Goal: Task Accomplishment & Management: Use online tool/utility

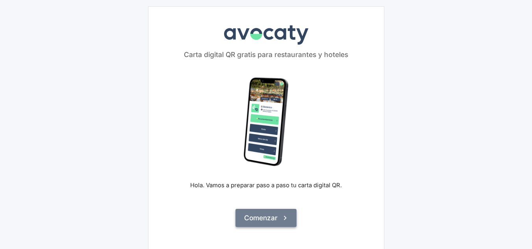
click at [263, 216] on button "Comenzar" at bounding box center [265, 218] width 61 height 18
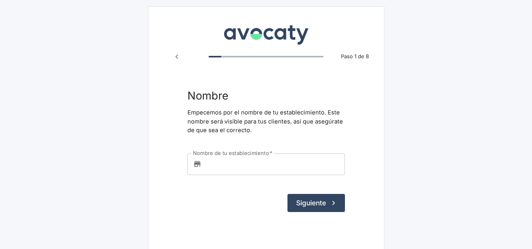
click at [246, 166] on input "Nombre de tu establecimiento   *" at bounding box center [275, 163] width 140 height 21
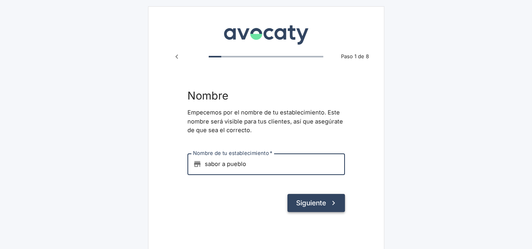
type input "sabor a pueblo"
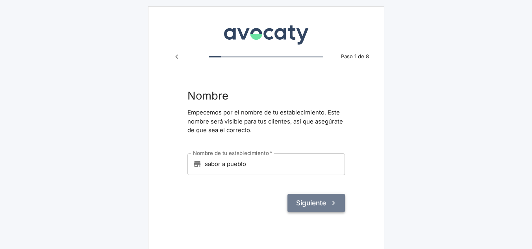
click at [311, 207] on button "Siguiente" at bounding box center [315, 203] width 57 height 18
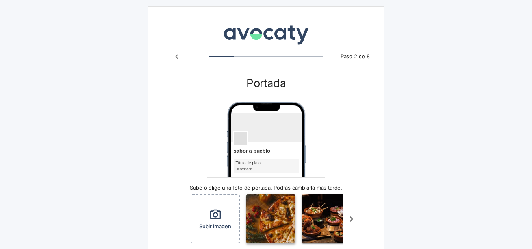
click at [264, 208] on img "button" at bounding box center [270, 218] width 49 height 49
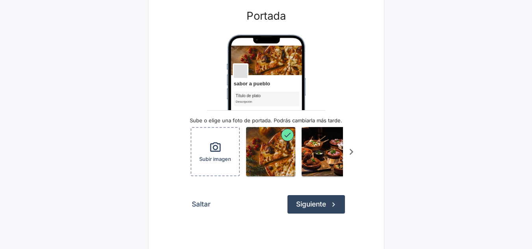
scroll to position [72, 0]
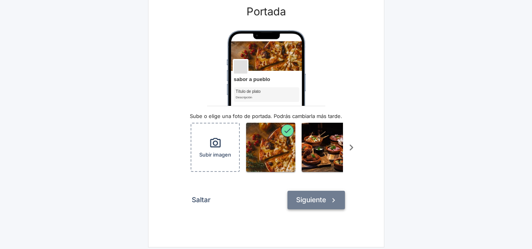
click at [316, 209] on button "Siguiente" at bounding box center [315, 200] width 57 height 18
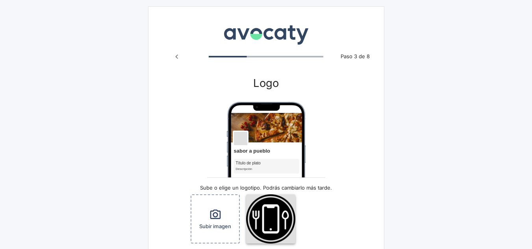
click at [268, 204] on img "button" at bounding box center [270, 218] width 49 height 49
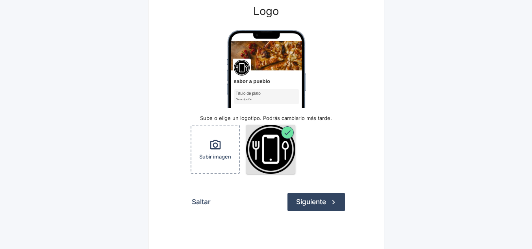
scroll to position [73, 0]
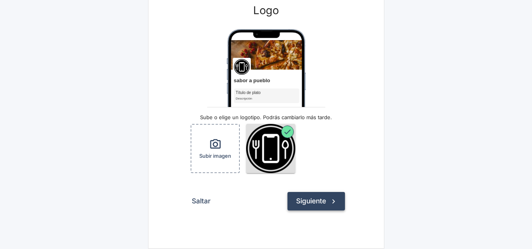
click at [308, 199] on button "Siguiente" at bounding box center [315, 201] width 57 height 18
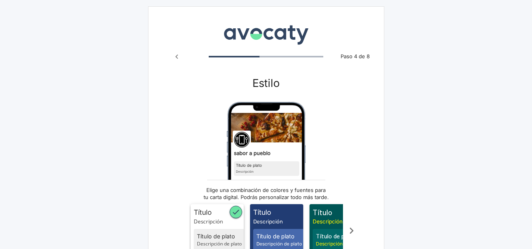
click at [210, 227] on span "Título Descripción Título de plato Descripción de plato" at bounding box center [216, 230] width 53 height 53
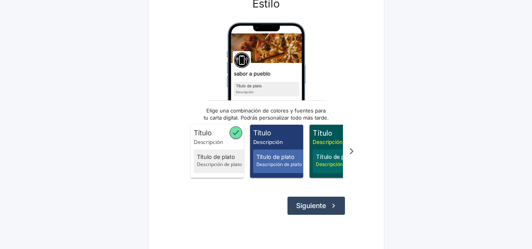
scroll to position [82, 0]
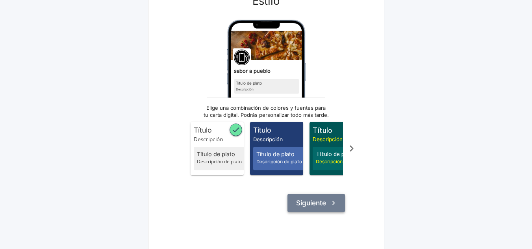
click at [322, 203] on button "Siguiente" at bounding box center [315, 203] width 57 height 18
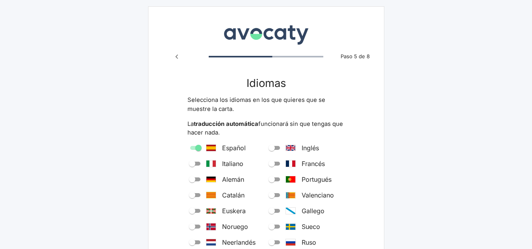
click at [215, 188] on div "Español Inglés Italiano [PERSON_NAME] Portugués Catalán Valenciano Euskera [PER…" at bounding box center [265, 203] width 157 height 120
click at [195, 181] on input "Alemán" at bounding box center [192, 179] width 28 height 9
click at [195, 181] on input "Alemán" at bounding box center [198, 179] width 28 height 9
checkbox input "false"
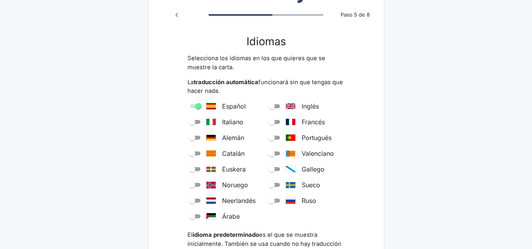
scroll to position [44, 0]
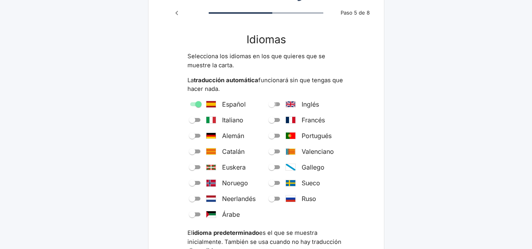
click at [280, 102] on input "Inglés" at bounding box center [271, 104] width 28 height 9
checkbox input "true"
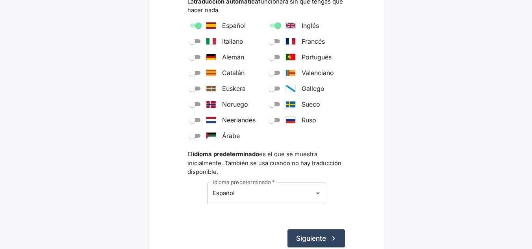
scroll to position [124, 0]
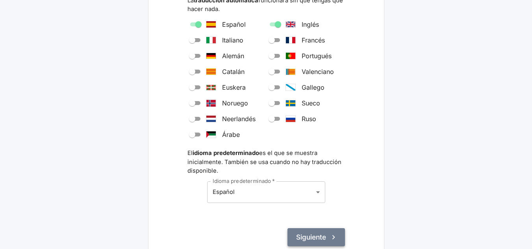
click at [304, 234] on button "Siguiente" at bounding box center [315, 237] width 57 height 18
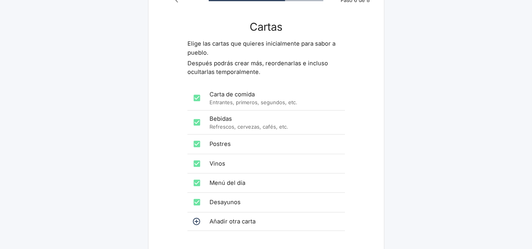
scroll to position [57, 0]
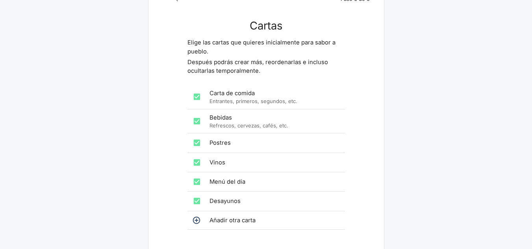
click at [243, 201] on span "Desayunos" at bounding box center [273, 201] width 129 height 9
checkbox input "false"
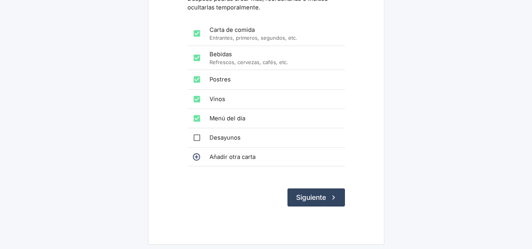
scroll to position [120, 0]
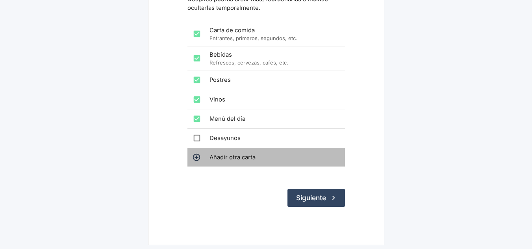
click at [286, 161] on span "Añadir otra carta" at bounding box center [273, 157] width 129 height 9
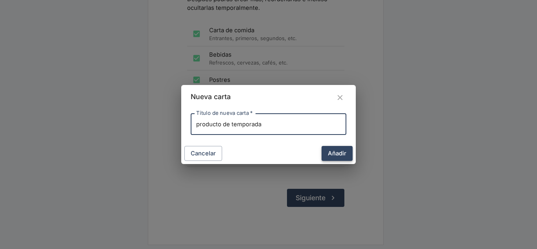
type input "producto de temporada"
click at [342, 153] on button "Añadir" at bounding box center [337, 153] width 31 height 15
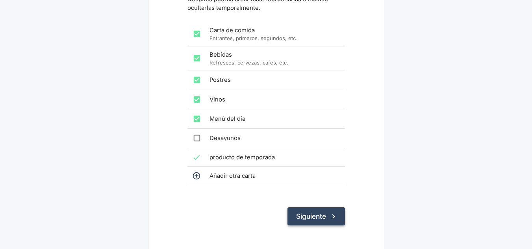
click at [325, 220] on button "Siguiente" at bounding box center [315, 216] width 57 height 18
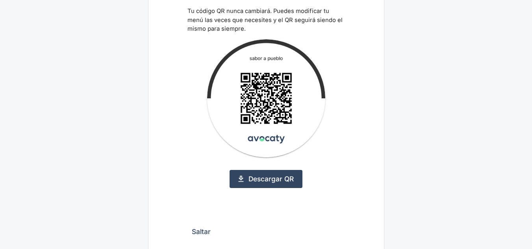
scroll to position [89, 0]
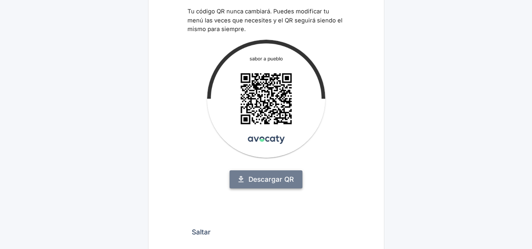
click at [266, 182] on link "Descargar QR" at bounding box center [265, 179] width 73 height 18
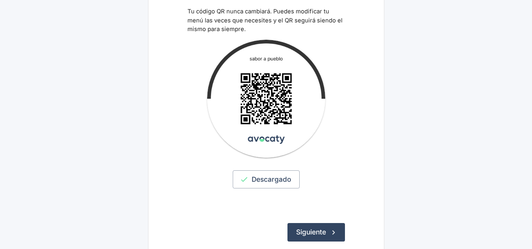
click at [304, 229] on button "Siguiente" at bounding box center [315, 232] width 57 height 18
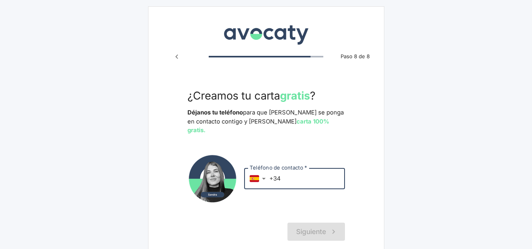
click at [297, 169] on input "+34" at bounding box center [307, 178] width 76 height 21
type input "[PHONE_NUMBER]"
click at [325, 227] on button "Siguiente" at bounding box center [315, 232] width 57 height 18
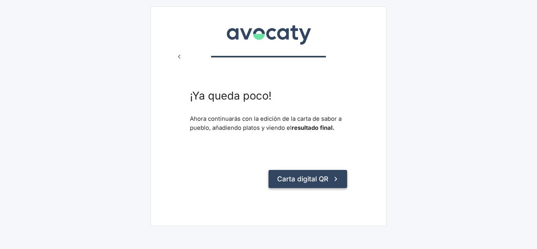
click at [324, 182] on button "Carta digital QR" at bounding box center [308, 179] width 79 height 18
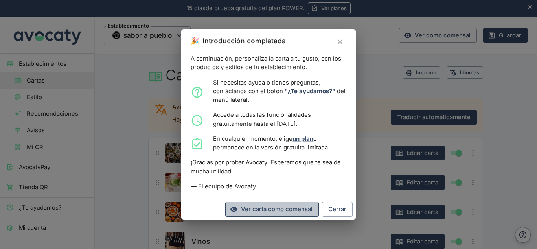
click at [278, 210] on link "Ver carta como comensal" at bounding box center [272, 209] width 94 height 15
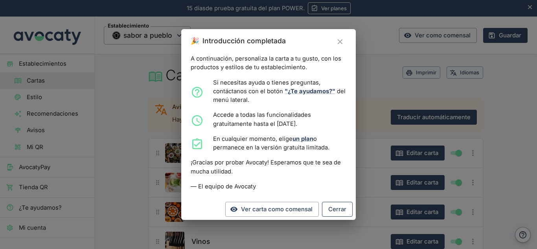
click at [337, 211] on button "Cerrar" at bounding box center [337, 209] width 31 height 15
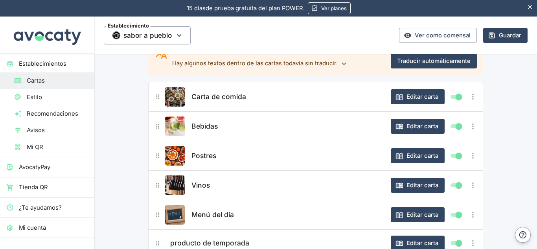
scroll to position [28, 0]
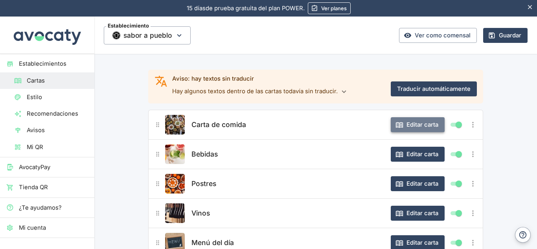
click at [407, 123] on button "Editar carta" at bounding box center [418, 124] width 54 height 15
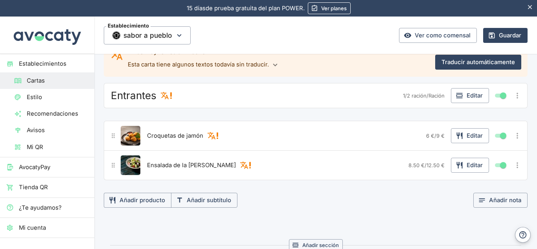
scroll to position [70, 0]
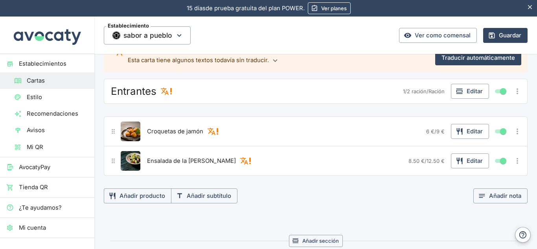
click at [513, 130] on icon "Más opciones" at bounding box center [517, 131] width 9 height 9
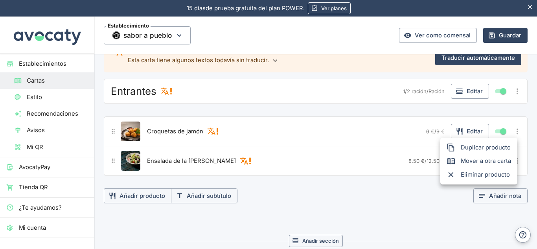
click at [357, 232] on div at bounding box center [268, 124] width 537 height 249
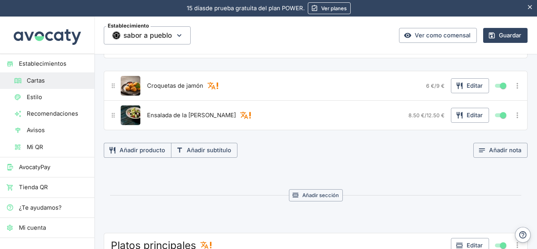
scroll to position [104, 0]
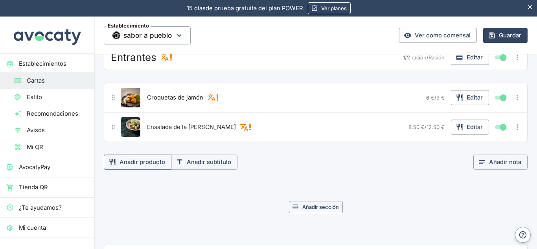
click at [133, 160] on button "Añadir producto" at bounding box center [138, 162] width 68 height 15
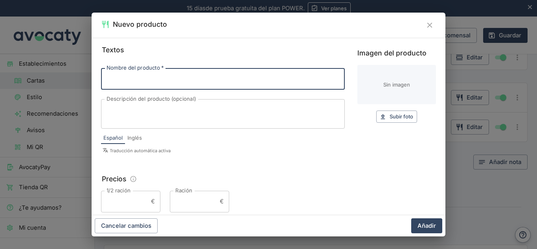
paste input "Pan de cristal con alioli negro y tomate rayado"
type input "Pan de cristal con alioli negro y tomate rayado"
click at [178, 119] on textarea "Descripción del producto (opcional)" at bounding box center [223, 113] width 233 height 17
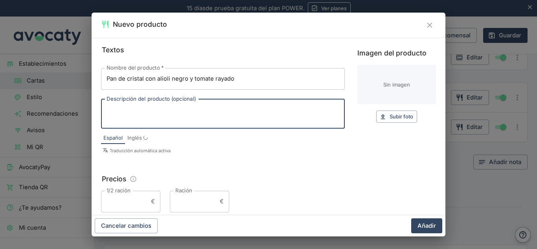
click at [386, 86] on input "Imagen del producto" at bounding box center [397, 84] width 79 height 39
click at [216, 116] on textarea "Descripción del producto (opcional)" at bounding box center [223, 113] width 233 height 17
click at [314, 111] on textarea "nuestro fino y crujiente pan de cristal acompañado de un alioli de ajo negro" at bounding box center [223, 113] width 233 height 17
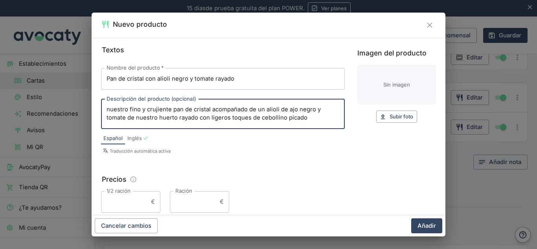
type textarea "nuestro fino y crujiente pan de cristal acompañado de un alioli de ajo negro y …"
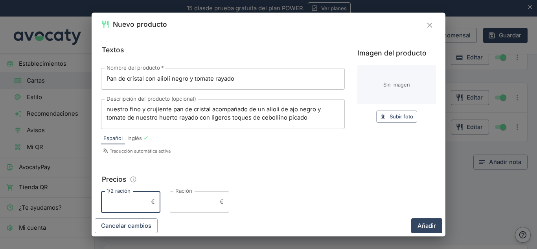
click at [130, 199] on input "1/2 ración" at bounding box center [124, 201] width 47 height 21
type input "3,50"
click at [187, 203] on input "Ración" at bounding box center [193, 201] width 47 height 21
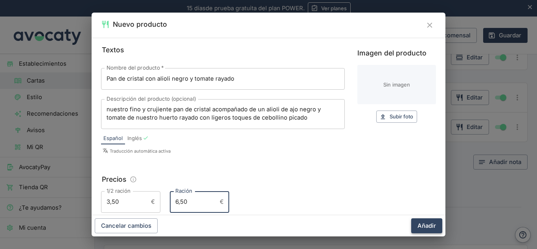
type input "6,50"
click at [417, 222] on button "Añadir" at bounding box center [427, 225] width 31 height 15
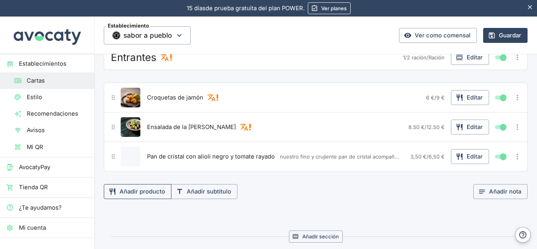
click at [129, 194] on button "Añadir producto" at bounding box center [138, 191] width 68 height 15
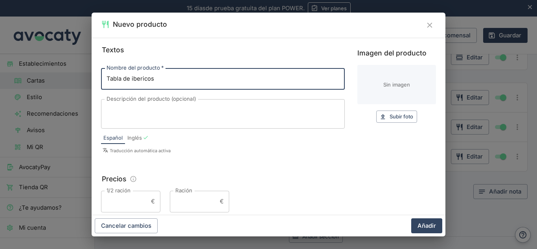
type input "Tabla de ibericos"
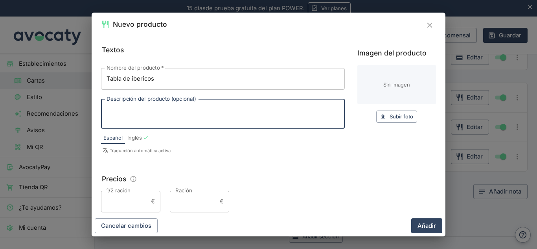
click at [187, 109] on textarea "Descripción del producto (opcional)" at bounding box center [223, 113] width 233 height 17
click at [223, 109] on textarea "una tabla acompañada de nuestro jamon 5 jotas" at bounding box center [223, 113] width 233 height 17
click at [221, 109] on textarea "una tabla acompañada de nuestro jamon 5 jotas" at bounding box center [223, 113] width 233 height 17
click at [265, 109] on textarea "una tabla acompañada de nuestro jamon joselito 5 jotas" at bounding box center [223, 113] width 233 height 17
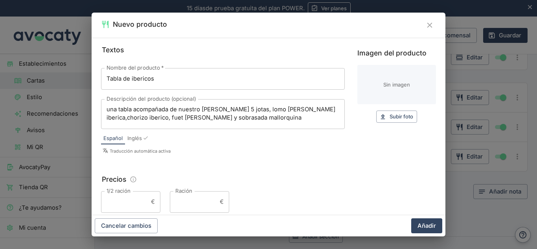
drag, startPoint x: 107, startPoint y: 120, endPoint x: 168, endPoint y: 153, distance: 69.9
click at [168, 153] on p "Traducción automática activa" at bounding box center [224, 151] width 242 height 7
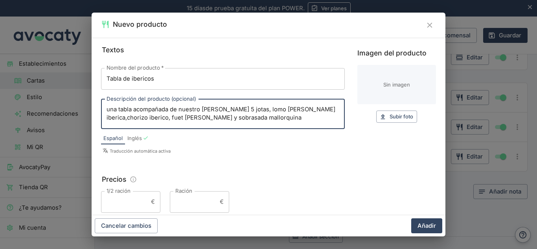
drag, startPoint x: 119, startPoint y: 118, endPoint x: 111, endPoint y: 124, distance: 10.2
click at [111, 124] on div "una tabla acompañada de nuestro jamon joselito 5 jotas, lomo de presa iberica,c…" at bounding box center [223, 114] width 244 height 30
click at [127, 117] on textarea "una tabla acompañada de nuestro jamon joselito 5 jotas, lomo de presa iberica,c…" at bounding box center [223, 113] width 233 height 17
type textarea "una tabla acompañada de nuestro jamon Joselito 5 jotas, lomo de presa ibérica, …"
click at [126, 207] on input "1/2 ración" at bounding box center [124, 201] width 47 height 21
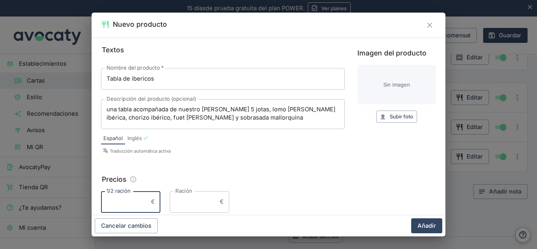
click at [177, 198] on input "Ración" at bounding box center [193, 201] width 47 height 21
type input "2"
type input "30"
click at [137, 204] on input "1/2 ración" at bounding box center [124, 201] width 47 height 21
type input "17"
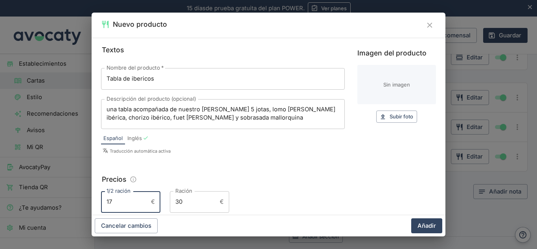
click at [181, 202] on input "30" at bounding box center [193, 201] width 47 height 21
type input "3"
type input "29"
click at [425, 227] on button "Añadir" at bounding box center [427, 225] width 31 height 15
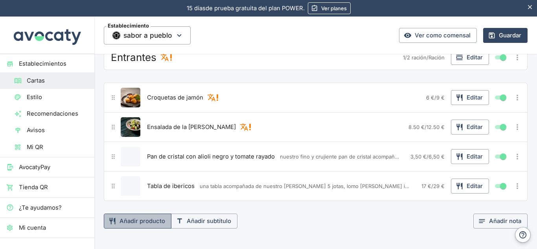
click at [145, 222] on button "Añadir producto" at bounding box center [138, 221] width 68 height 15
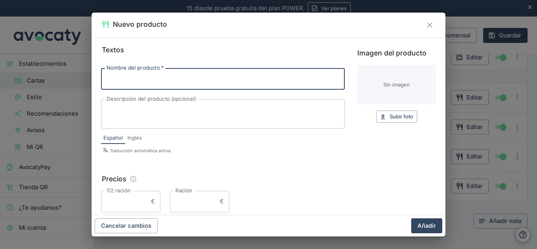
paste input "Tabla de quesos manchegos"
type input "Tabla de quesos manchegos"
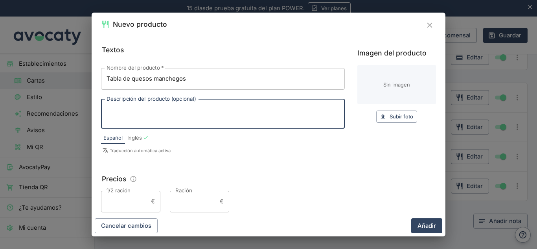
click at [163, 118] on textarea "Descripción del producto (opcional)" at bounding box center [223, 113] width 233 height 17
click at [265, 112] on textarea "Una tabla con la mejor selección de quesos manchegos" at bounding box center [223, 113] width 233 height 17
type textarea "Una tabla con la mejor selección de quesos manchegos ( 4 tipos de queso )"
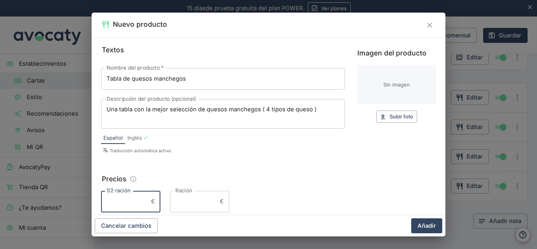
click at [118, 203] on input "1/2 ración" at bounding box center [124, 201] width 47 height 21
type input "16"
click at [176, 203] on input "Ración" at bounding box center [193, 201] width 47 height 21
type input "24"
click at [118, 206] on input "16" at bounding box center [124, 201] width 47 height 21
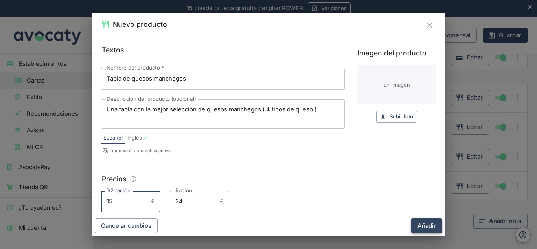
type input "15"
click at [420, 227] on button "Añadir" at bounding box center [427, 225] width 31 height 15
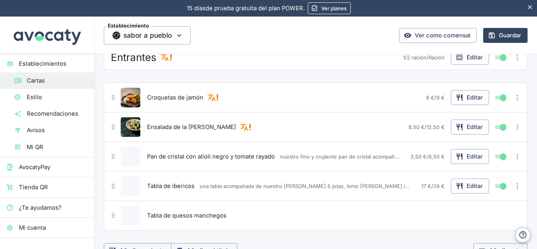
scroll to position [113, 0]
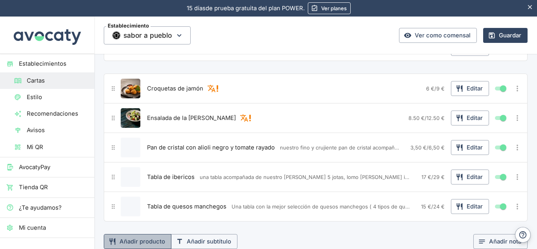
click at [145, 243] on button "Añadir producto" at bounding box center [138, 241] width 68 height 15
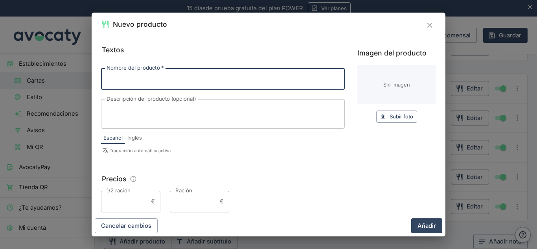
paste input "Pulpo a la gallega"
type input "Pulpo a la gallega"
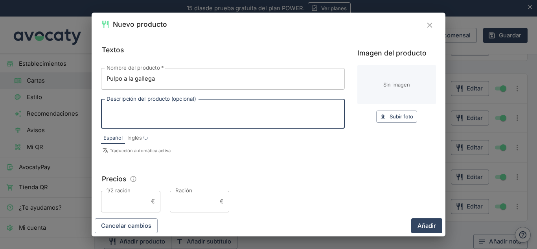
click at [164, 120] on textarea "Descripción del producto (opcional)" at bounding box center [223, 113] width 233 height 17
click at [139, 202] on input "1/2 ración" at bounding box center [124, 201] width 47 height 21
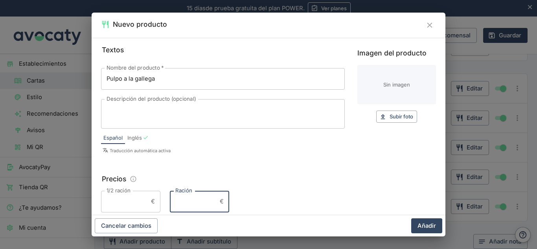
click at [176, 196] on input "Ración" at bounding box center [193, 201] width 47 height 21
type input "23"
click at [421, 223] on button "Añadir" at bounding box center [427, 225] width 31 height 15
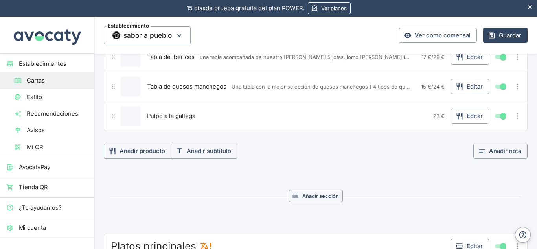
scroll to position [251, 0]
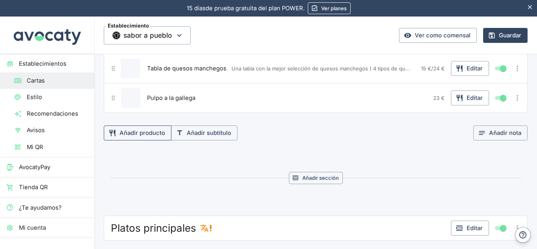
click at [134, 131] on button "Añadir producto" at bounding box center [138, 133] width 68 height 15
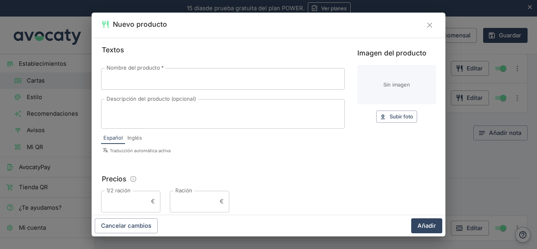
click at [510, 144] on div "Nuevo producto Textos Nombre del producto   * Nombre del producto   * Descripci…" at bounding box center [268, 124] width 537 height 249
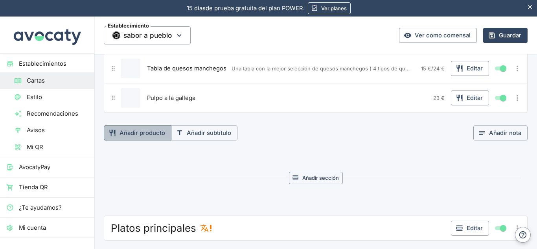
click at [123, 138] on button "Añadir producto" at bounding box center [138, 133] width 68 height 15
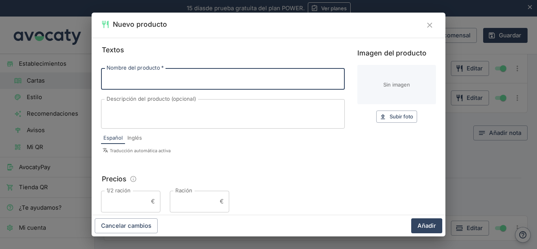
click at [170, 76] on input "Nombre del producto   *" at bounding box center [223, 78] width 244 height 21
paste input "Boquerones en vinagre"
type input "Boquerones en vinagre"
click at [193, 123] on div "x Descripción del producto (opcional)" at bounding box center [223, 114] width 244 height 30
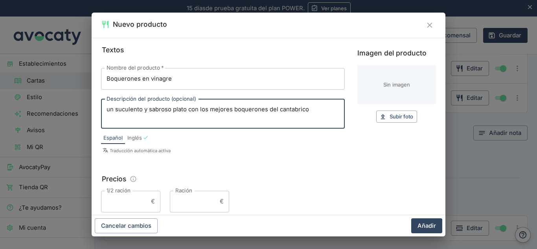
type textarea "un suculento y sabroso plato con los mejores boquerones del cantabrico"
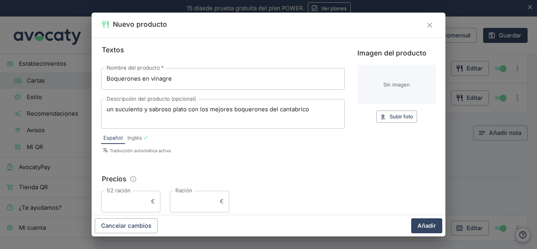
click at [148, 196] on div "€ 1/2 ración" at bounding box center [130, 201] width 59 height 21
type input "8"
click at [203, 199] on input "Ración" at bounding box center [193, 201] width 47 height 21
type input "16"
click at [429, 227] on button "Añadir" at bounding box center [427, 225] width 31 height 15
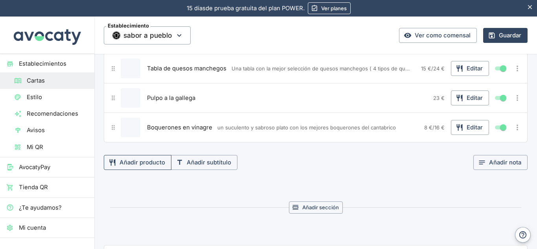
click at [107, 156] on button "Añadir producto" at bounding box center [138, 162] width 68 height 15
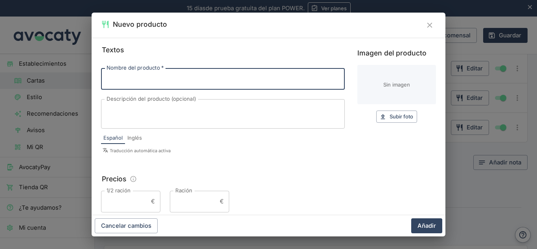
paste input "Gachas manchegas"
type input "Gachas manchegas"
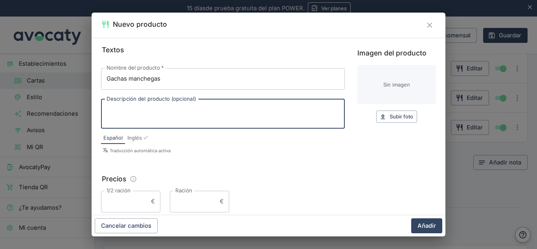
click at [179, 114] on textarea "Descripción del producto (opcional)" at bounding box center [223, 113] width 233 height 17
click at [184, 109] on textarea "entrante tradicional de la region de la mancha" at bounding box center [223, 113] width 233 height 17
click at [243, 112] on textarea "entrante tradicional de la región de la mancha" at bounding box center [223, 113] width 233 height 17
click at [128, 110] on textarea "entrante tradicional de la región de la mancha" at bounding box center [223, 113] width 233 height 17
click at [283, 110] on textarea "entrante contundente y tradicional de la región de la mancha" at bounding box center [223, 113] width 233 height 17
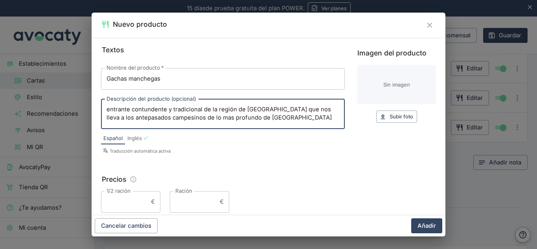
type textarea "entrante contundente y tradicional de la región de la mancha que nos lleva a lo…"
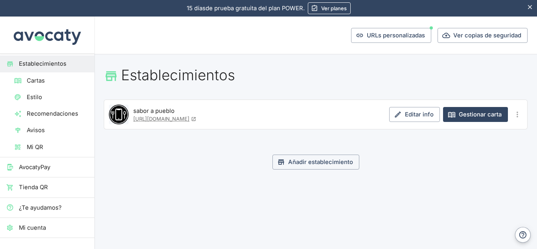
click at [306, 120] on div "sabor a pueblo https://carta.avocaty.io/sabor-a-pueblo" at bounding box center [259, 115] width 253 height 20
click at [484, 115] on link "Gestionar carta" at bounding box center [475, 114] width 65 height 15
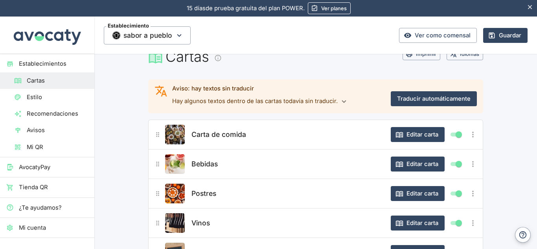
scroll to position [6, 0]
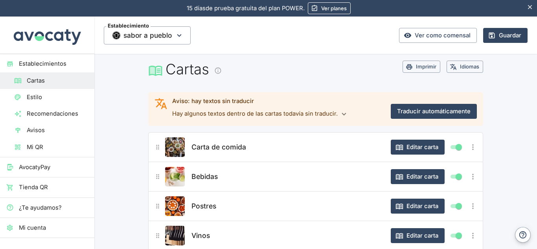
click at [312, 58] on main "Cartas Imprimir Idiomas Aviso: hay textos sin traducir Hay algunos textos dentr…" at bounding box center [315, 213] width 443 height 331
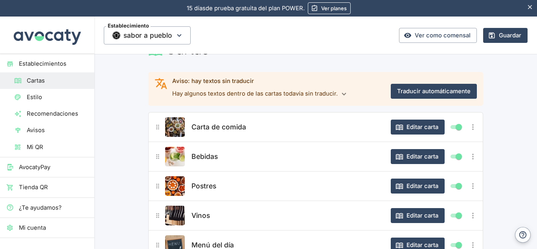
scroll to position [42, 0]
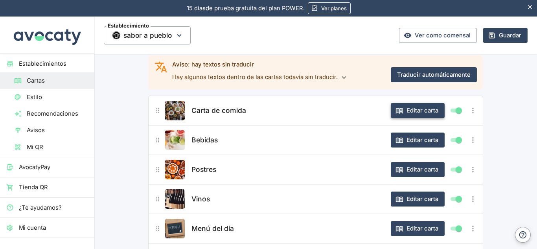
click at [401, 105] on button "Editar carta" at bounding box center [418, 110] width 54 height 15
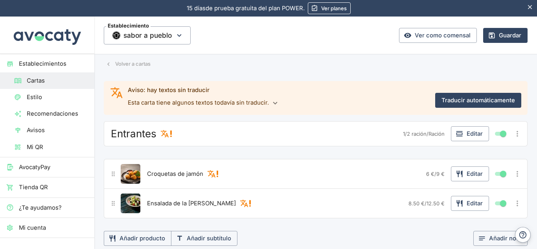
scroll to position [29, 0]
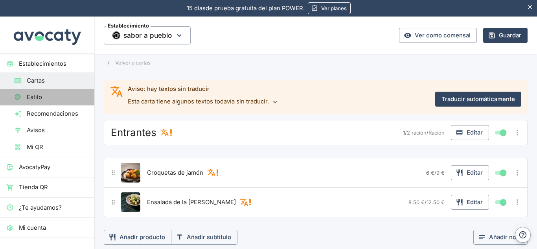
click at [62, 97] on span "Estilo" at bounding box center [57, 97] width 61 height 9
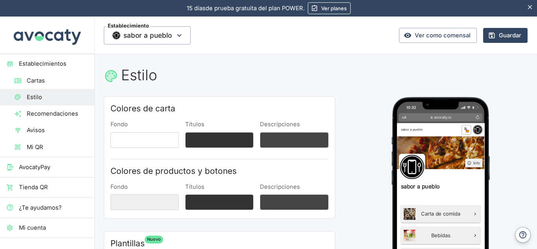
click at [55, 78] on span "Cartas" at bounding box center [57, 80] width 61 height 9
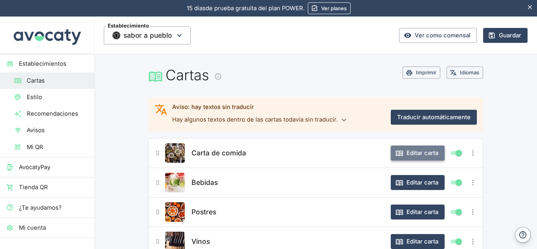
click at [430, 153] on button "Editar carta" at bounding box center [418, 153] width 54 height 15
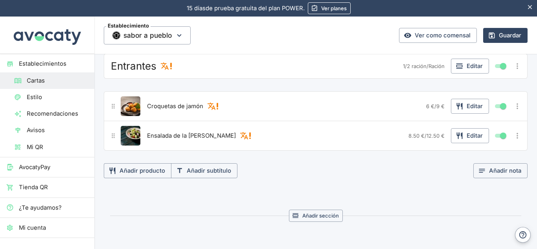
scroll to position [129, 0]
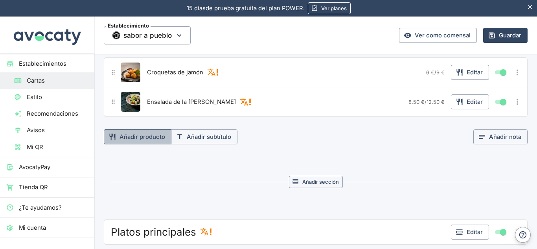
click at [146, 137] on button "Añadir producto" at bounding box center [138, 136] width 68 height 15
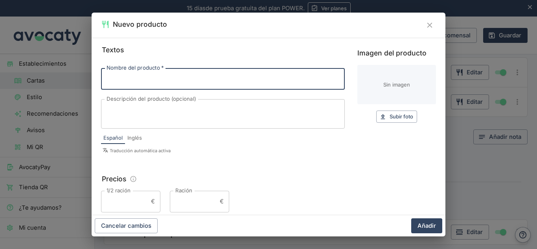
paste input "Pan de cristal con alioli negro y tomate rayado"
type input "Pan de cristal con alioli negro y tomate rayado"
click at [126, 203] on input "1/2 ración" at bounding box center [124, 201] width 47 height 21
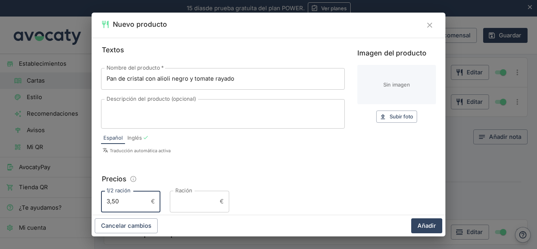
type input "3,50"
click at [188, 199] on input "Ración" at bounding box center [193, 201] width 47 height 21
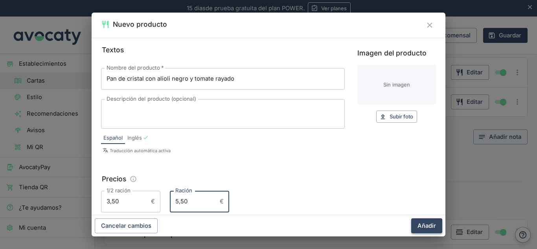
type input "5,50"
click at [432, 224] on button "Añadir" at bounding box center [427, 225] width 31 height 15
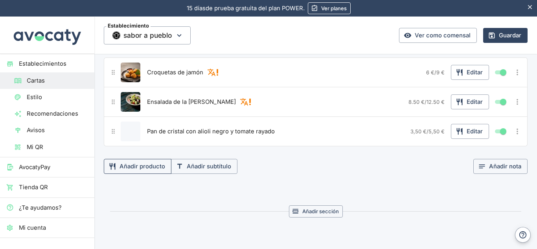
click at [145, 171] on button "Añadir producto" at bounding box center [138, 166] width 68 height 15
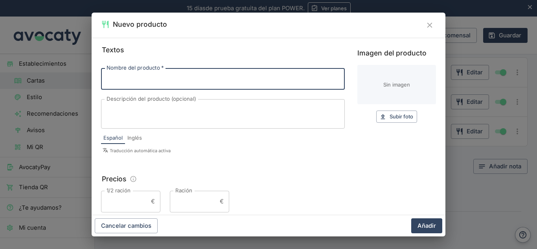
paste input "Tabla de jamon ibérico"
drag, startPoint x: 149, startPoint y: 80, endPoint x: 133, endPoint y: 80, distance: 15.3
click at [133, 80] on input "Tabla de jamon ibérico" at bounding box center [223, 78] width 244 height 21
click at [154, 78] on input "Tabla de ibérico" at bounding box center [223, 78] width 244 height 21
type input "Tabla de ibéricos"
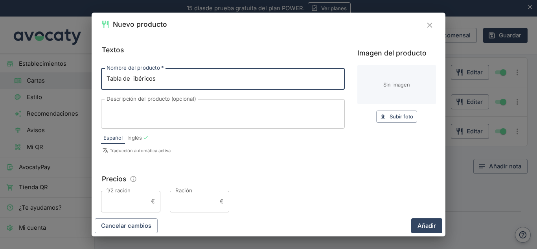
click at [136, 202] on input "1/2 ración" at bounding box center [124, 201] width 47 height 21
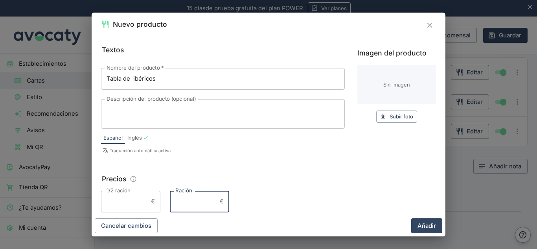
click at [176, 203] on input "Ración" at bounding box center [193, 201] width 47 height 21
type input "29"
click at [141, 202] on input "1/2 ración" at bounding box center [124, 201] width 47 height 21
type input "17"
click at [151, 123] on div "x Descripción del producto (opcional)" at bounding box center [223, 114] width 244 height 30
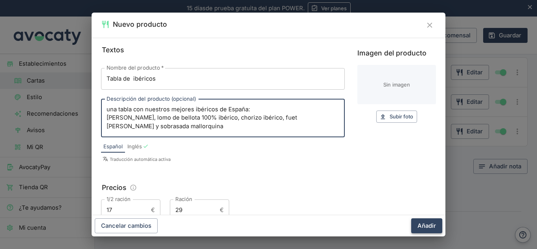
type textarea "una tabla con nuestros mejores ibéricos de España: jamon ibérico Joselito, lomo…"
click at [425, 225] on button "Añadir" at bounding box center [427, 225] width 31 height 15
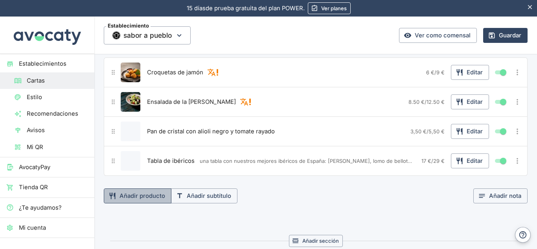
click at [107, 192] on button "Añadir producto" at bounding box center [138, 195] width 68 height 15
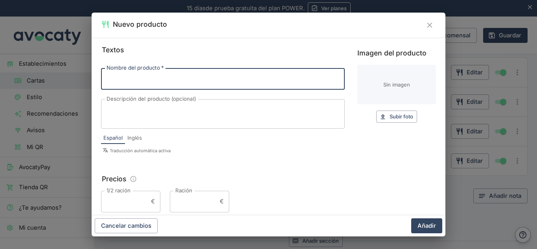
paste input "Tabla de quesos manchegos"
type input "Tabla de quesos manchegos"
click at [133, 207] on input "1/2 ración" at bounding box center [124, 201] width 47 height 21
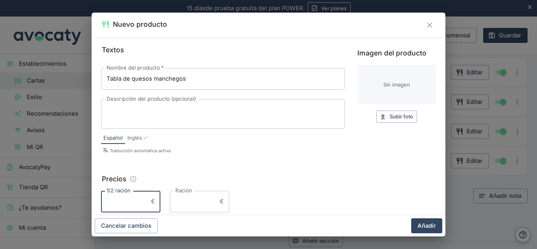
click at [186, 201] on input "Ración" at bounding box center [193, 201] width 47 height 21
type input "24"
click at [142, 204] on input "1/2 ración" at bounding box center [124, 201] width 47 height 21
type input "16"
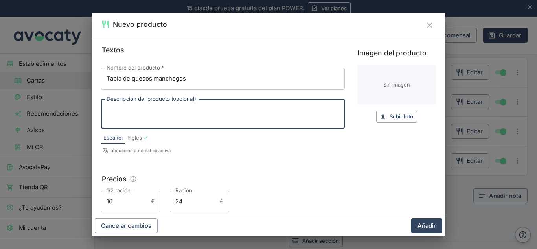
click at [133, 120] on textarea "Descripción del producto (opcional)" at bounding box center [223, 113] width 233 height 17
type textarea "4 variedades de nuestros mejores quesos manchegos"
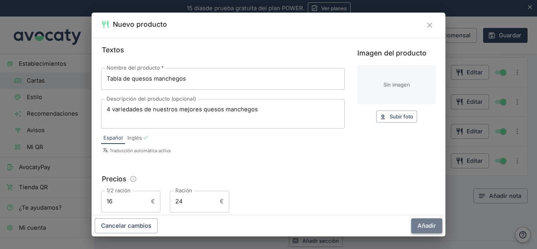
click at [432, 223] on button "Añadir" at bounding box center [427, 225] width 31 height 15
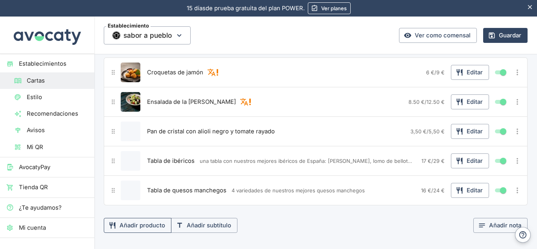
click at [137, 221] on button "Añadir producto" at bounding box center [138, 225] width 68 height 15
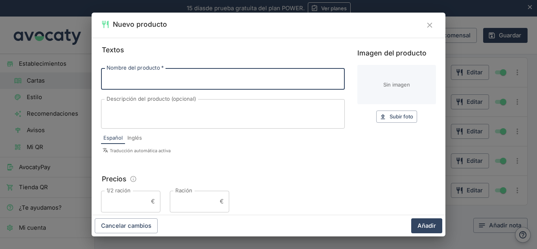
paste input "Pulpo a la gallega"
type input "Pulpo a la gallega"
click at [183, 199] on input "Ración" at bounding box center [193, 201] width 47 height 21
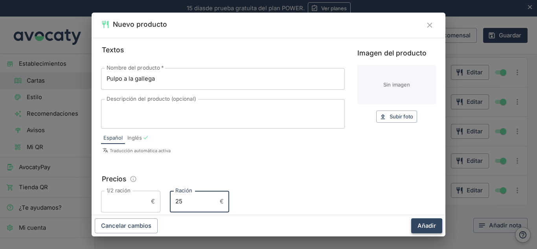
type input "25"
click at [423, 233] on button "Añadir" at bounding box center [427, 225] width 31 height 15
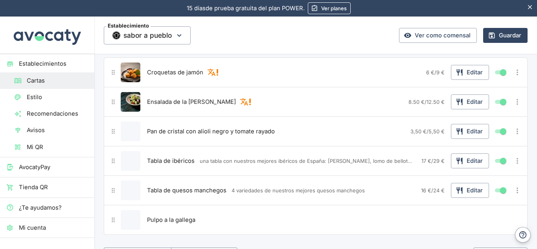
scroll to position [142, 0]
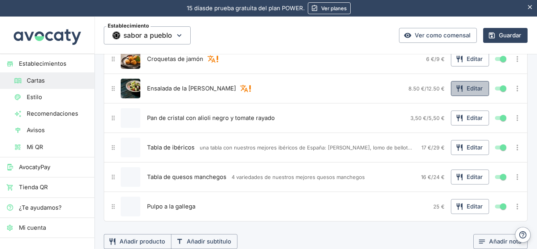
click at [452, 95] on button "Editar" at bounding box center [470, 88] width 38 height 15
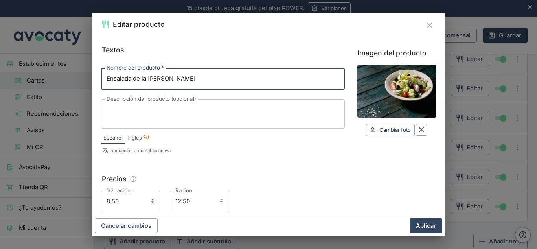
drag, startPoint x: 206, startPoint y: 75, endPoint x: 0, endPoint y: 79, distance: 205.4
click at [0, 79] on div "Editar producto Textos Nombre del producto   * Ensalada de la huerta Nombre del…" at bounding box center [268, 124] width 537 height 249
type input "c"
click at [179, 79] on input "Croquetas de queso viejo gue" at bounding box center [223, 78] width 244 height 21
click at [195, 78] on input "Croquetas de queso viejo y gue" at bounding box center [223, 78] width 244 height 21
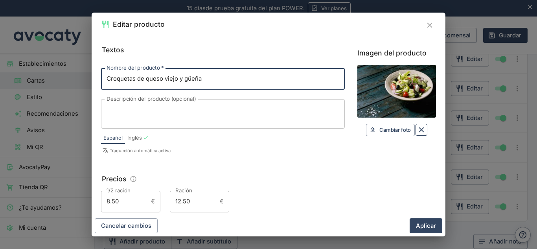
type input "Croquetas de queso viejo y güeña"
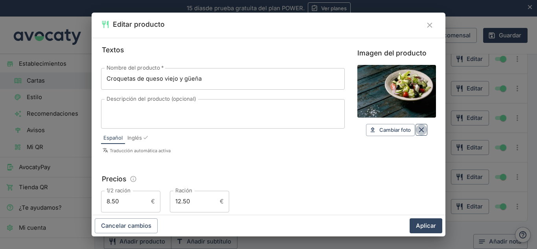
click at [419, 128] on icon "Borrar" at bounding box center [421, 129] width 5 height 5
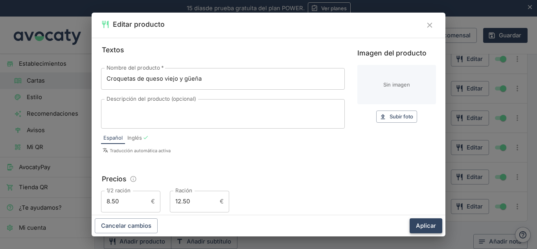
click at [429, 231] on button "Aplicar" at bounding box center [426, 225] width 33 height 15
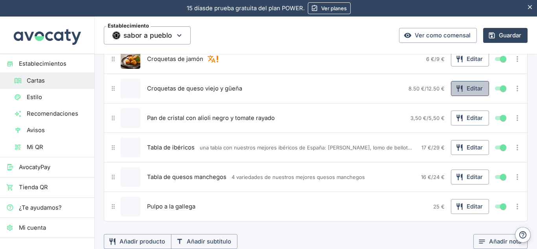
click at [460, 86] on button "Editar" at bounding box center [470, 88] width 38 height 15
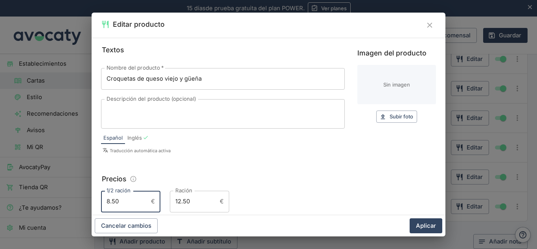
drag, startPoint x: 131, startPoint y: 200, endPoint x: 105, endPoint y: 198, distance: 26.8
click at [105, 198] on input "8.50" at bounding box center [124, 201] width 47 height 21
type input "6"
drag, startPoint x: 192, startPoint y: 198, endPoint x: 160, endPoint y: 206, distance: 33.3
click at [160, 206] on div "1/2 ración 6 € 1/2 ración Ración 12.50 € Ración" at bounding box center [268, 201] width 335 height 21
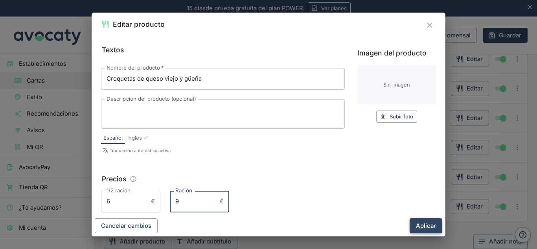
type input "9"
click at [429, 223] on button "Aplicar" at bounding box center [426, 225] width 33 height 15
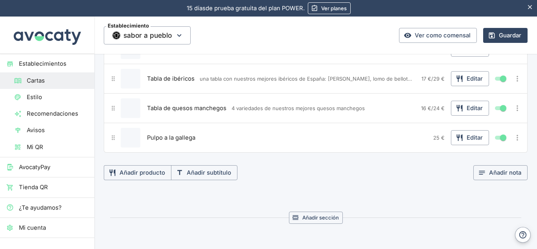
scroll to position [214, 0]
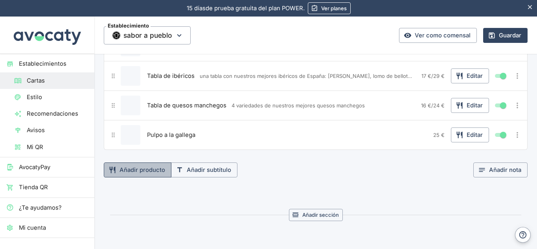
click at [117, 172] on button "Añadir producto" at bounding box center [138, 170] width 68 height 15
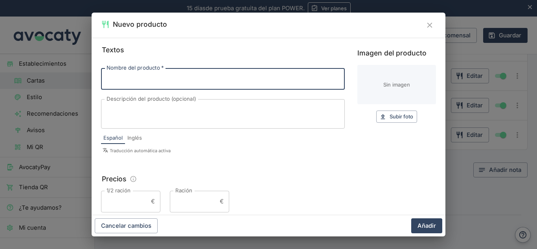
paste input "Boquerones en vinagre"
type input "Boquerones en vinagre"
click at [201, 119] on textarea "Descripción del producto (opcional)" at bounding box center [223, 113] width 233 height 17
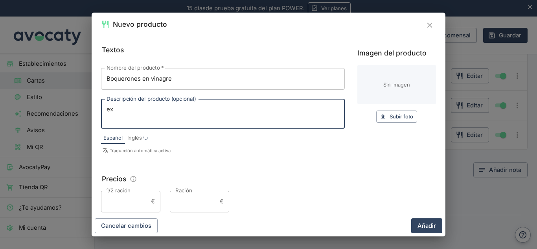
type textarea "e"
click at [177, 111] on textarea "boquerones del cantabrico" at bounding box center [223, 113] width 233 height 17
type textarea "boquerones del cantábrico"
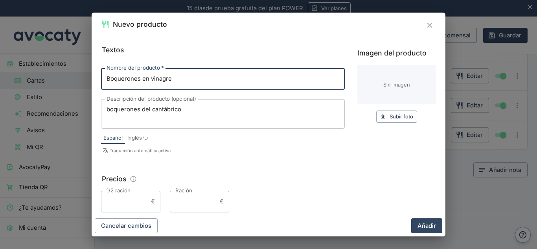
click at [197, 82] on input "Boquerones en vinagre" at bounding box center [223, 78] width 244 height 21
click at [144, 204] on input "1/2 ración" at bounding box center [124, 201] width 47 height 21
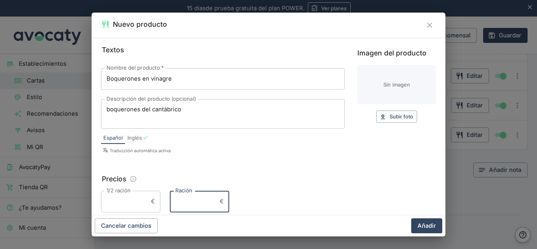
click at [205, 204] on input "Ración" at bounding box center [193, 201] width 47 height 21
type input "15"
click at [139, 203] on input "1/2 ración" at bounding box center [124, 201] width 47 height 21
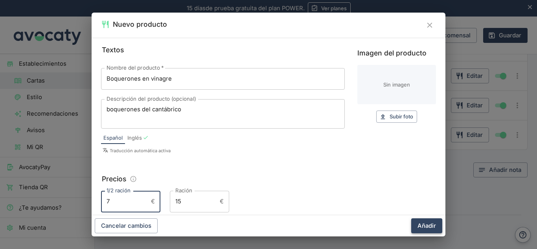
type input "7"
click at [430, 222] on button "Añadir" at bounding box center [427, 225] width 31 height 15
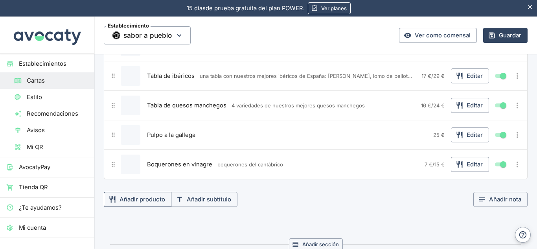
click at [157, 198] on button "Añadir producto" at bounding box center [138, 199] width 68 height 15
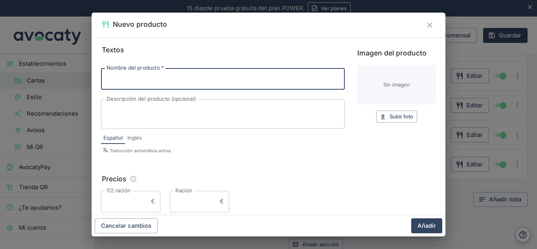
paste input "Gachas manchegas"
type input "Gachas manchegas"
click at [193, 210] on input "Ración" at bounding box center [193, 201] width 47 height 21
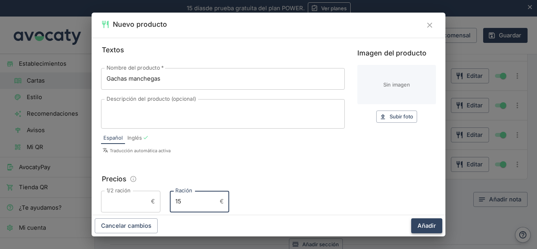
type input "15"
click at [429, 227] on button "Añadir" at bounding box center [427, 225] width 31 height 15
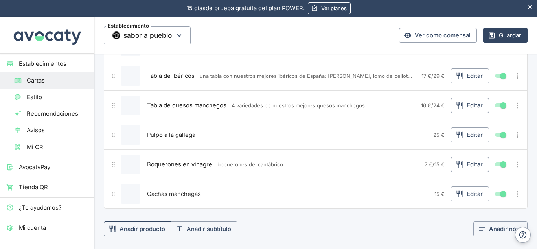
click at [139, 225] on button "Añadir producto" at bounding box center [138, 229] width 68 height 15
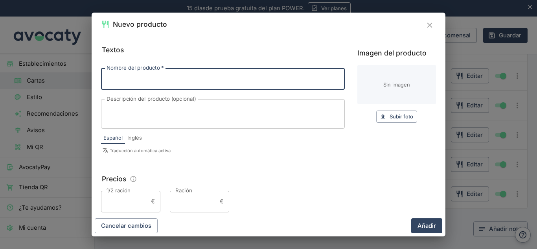
paste input "Esgarraet"
type input "Esgarraet"
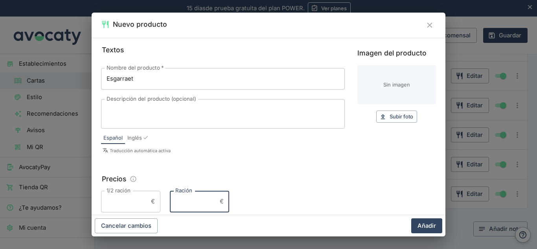
click at [182, 201] on input "Ración" at bounding box center [193, 201] width 47 height 21
type input "17"
click at [425, 228] on button "Añadir" at bounding box center [427, 225] width 31 height 15
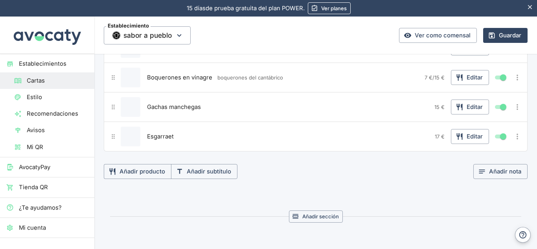
scroll to position [340, 0]
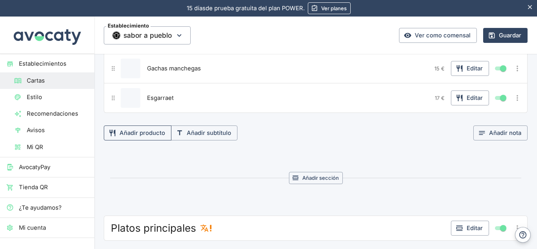
click at [128, 132] on button "Añadir producto" at bounding box center [138, 133] width 68 height 15
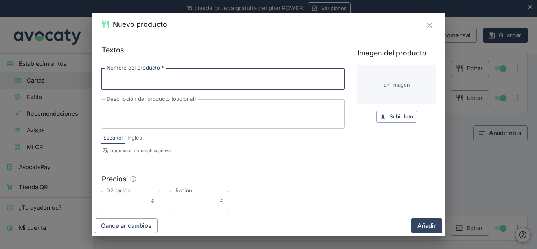
paste input "Sepia con mayonesa"
type input "Sepia con mayonesa"
click at [177, 201] on input "Ración" at bounding box center [193, 201] width 47 height 21
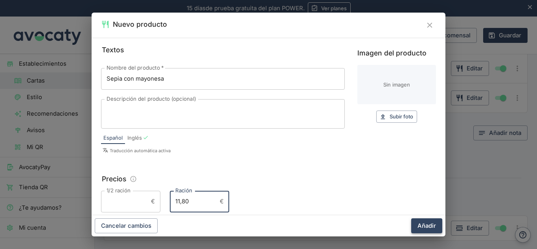
type input "11,80"
click at [428, 223] on button "Añadir" at bounding box center [427, 225] width 31 height 15
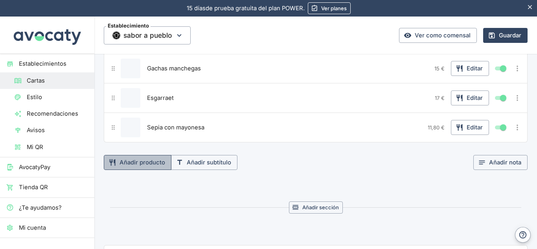
click at [124, 165] on button "Añadir producto" at bounding box center [138, 162] width 68 height 15
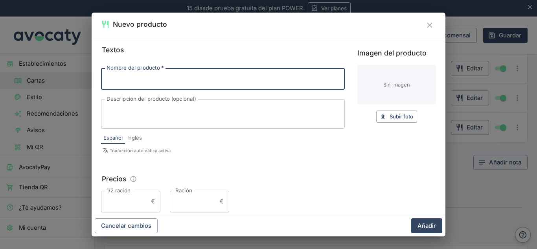
paste input "Esqueixada"
type input "Esqueixada"
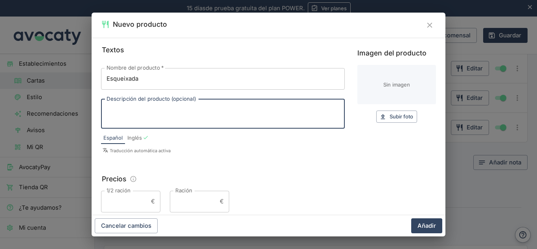
paste textarea "ensalada fresca de bacalao desalado y desmigado, mezclado con tomate, cebolla y…"
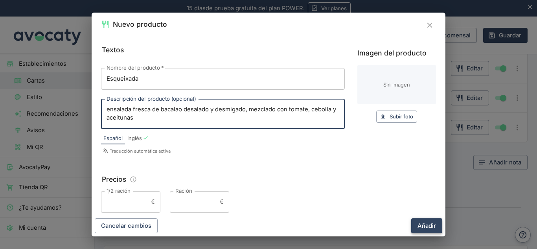
type textarea "ensalada fresca de bacalao desalado y desmigado, mezclado con tomate, cebolla y…"
click at [426, 231] on button "Añadir" at bounding box center [427, 225] width 31 height 15
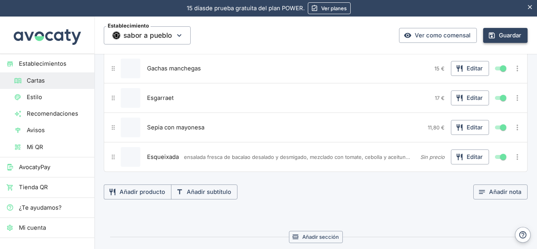
click at [493, 35] on button "Guardar" at bounding box center [506, 35] width 44 height 15
